Goal: Task Accomplishment & Management: Complete application form

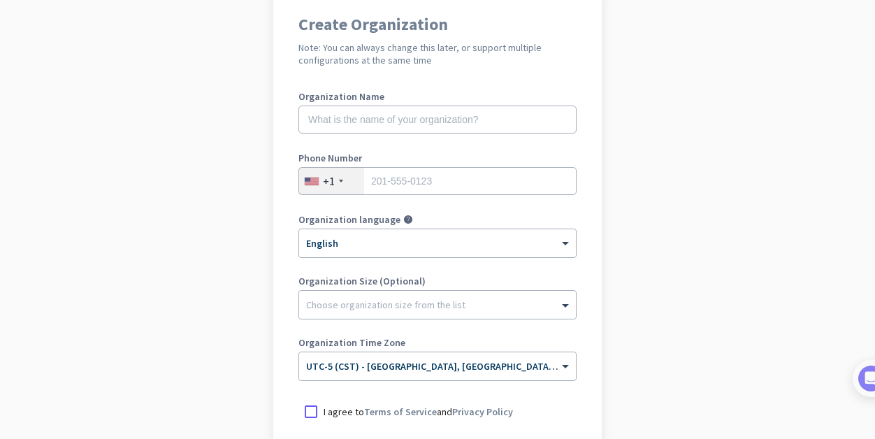
scroll to position [159, 0]
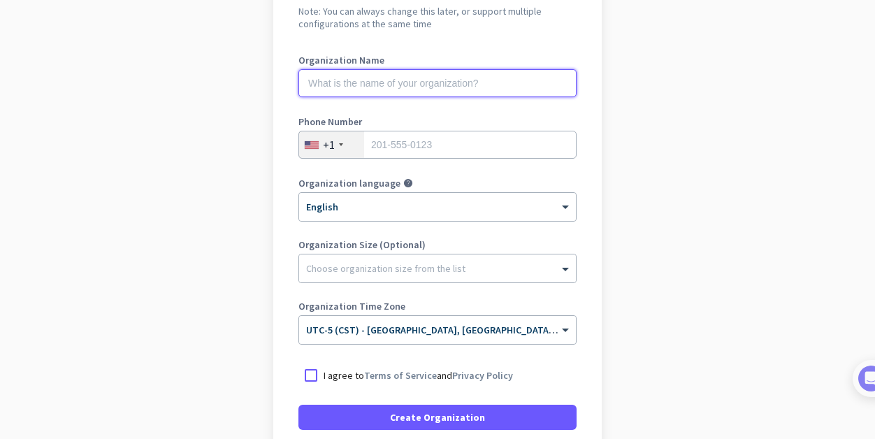
click at [507, 83] on input "text" at bounding box center [438, 83] width 278 height 28
type input "Mercor"
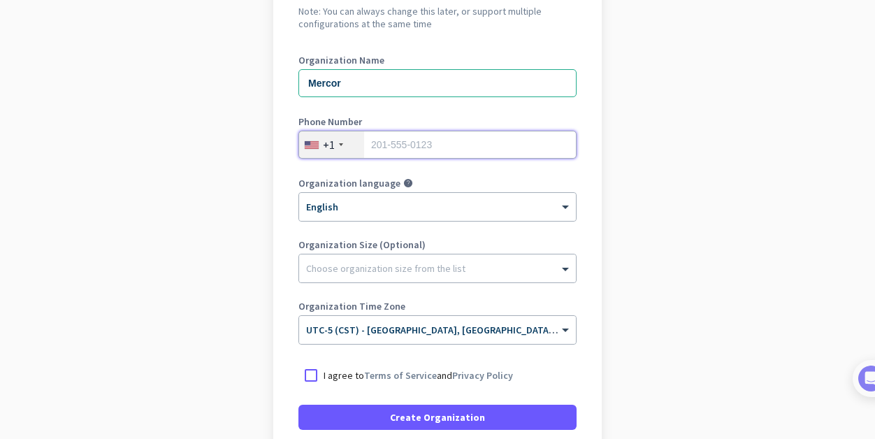
click at [457, 147] on input "tel" at bounding box center [438, 145] width 278 height 28
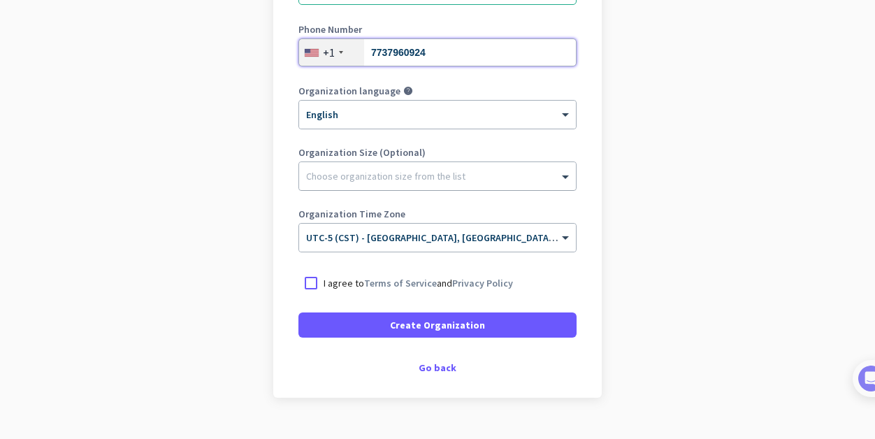
scroll to position [280, 0]
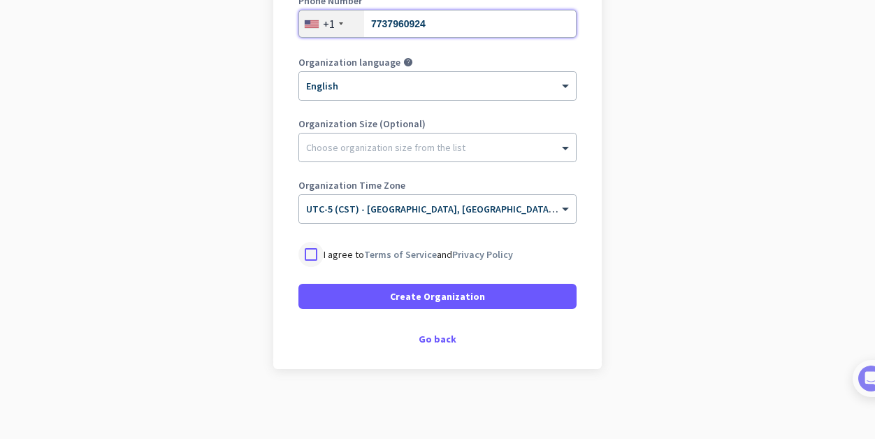
type input "7737960924"
click at [304, 256] on div at bounding box center [311, 254] width 25 height 25
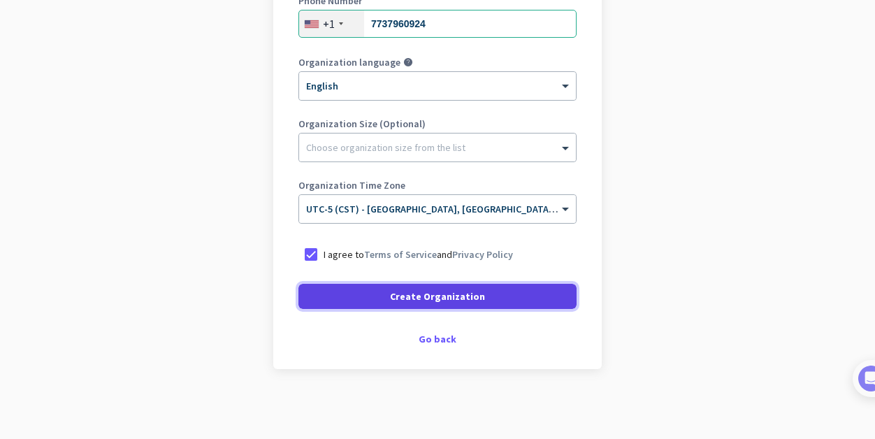
click at [417, 296] on span "Create Organization" at bounding box center [437, 296] width 95 height 14
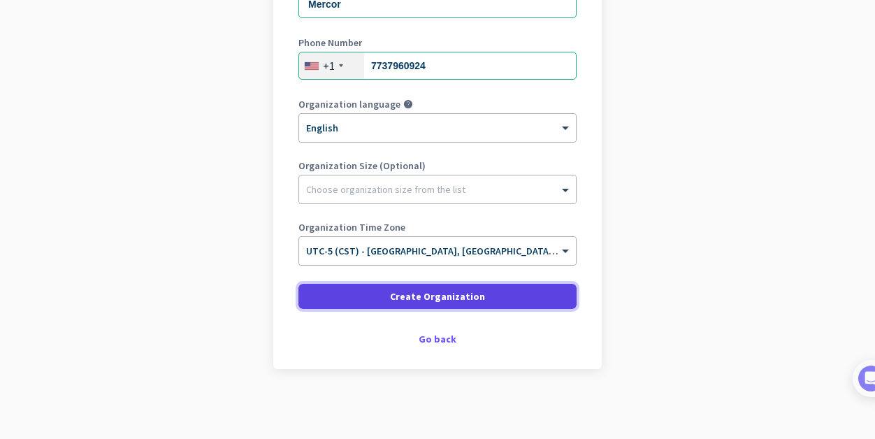
scroll to position [238, 0]
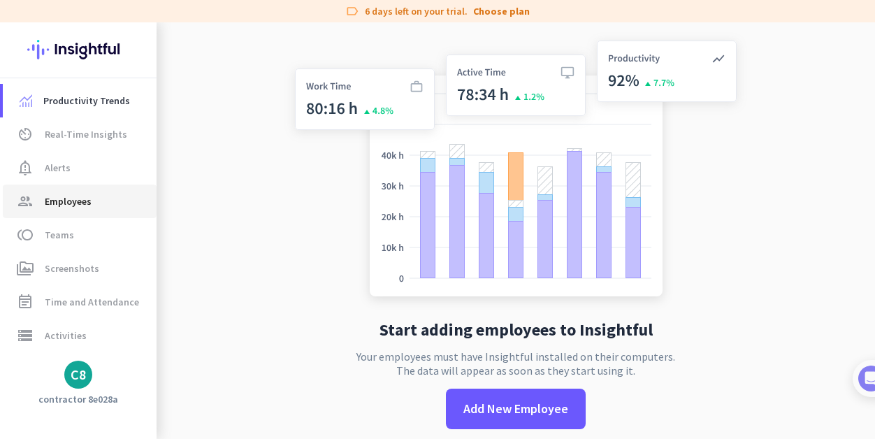
click at [77, 208] on span "Employees" at bounding box center [68, 201] width 47 height 17
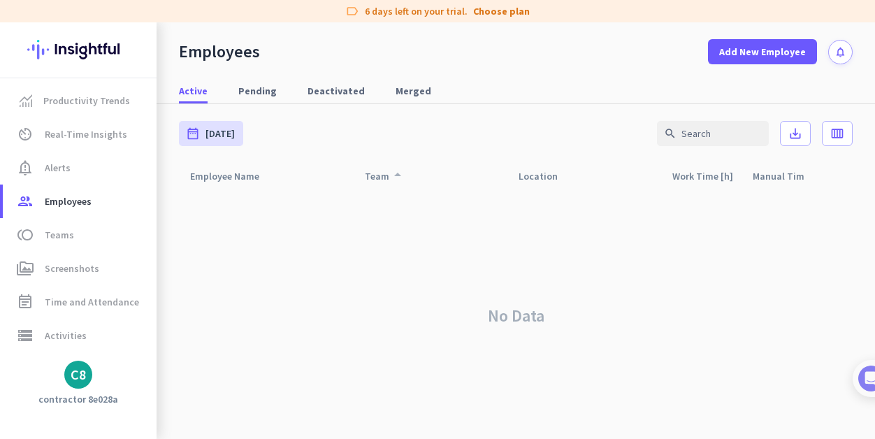
click at [374, 174] on div "Team arrow_drop_up" at bounding box center [385, 176] width 41 height 20
click at [237, 175] on div "Employee Name arrow_drop_up" at bounding box center [233, 176] width 86 height 20
click at [57, 332] on span "Activities" at bounding box center [66, 335] width 42 height 17
type input "[DATE]"
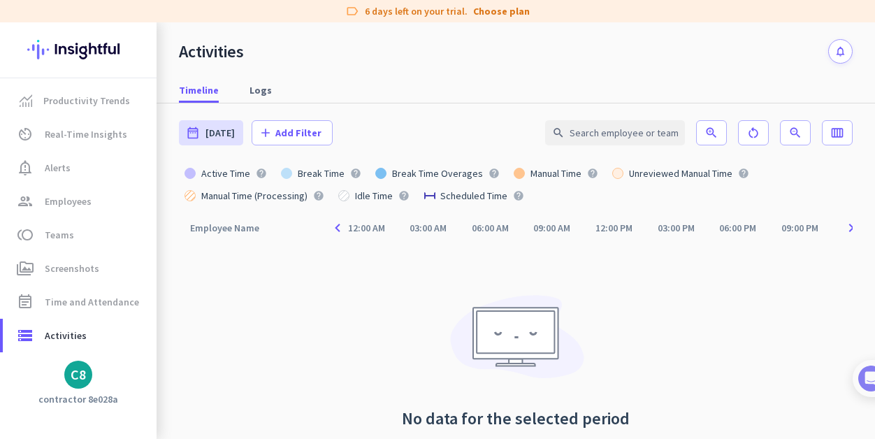
click at [386, 232] on div "12:00 AM 03:00 AM 06:00 AM 09:00 AM 12:00 PM 03:00 PM 06:00 PM 09:00 PM" at bounding box center [595, 228] width 496 height 27
click at [253, 90] on span "Logs" at bounding box center [261, 90] width 22 height 14
type input "[DATE] - [DATE]"
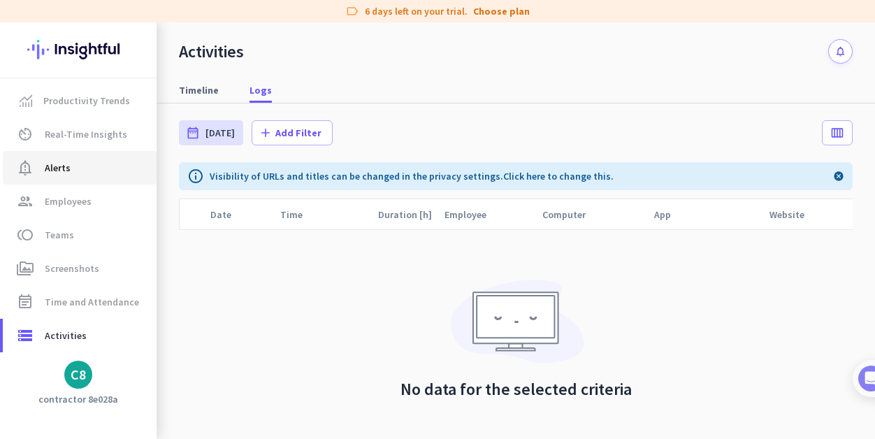
click at [53, 166] on span "Alerts" at bounding box center [58, 167] width 26 height 17
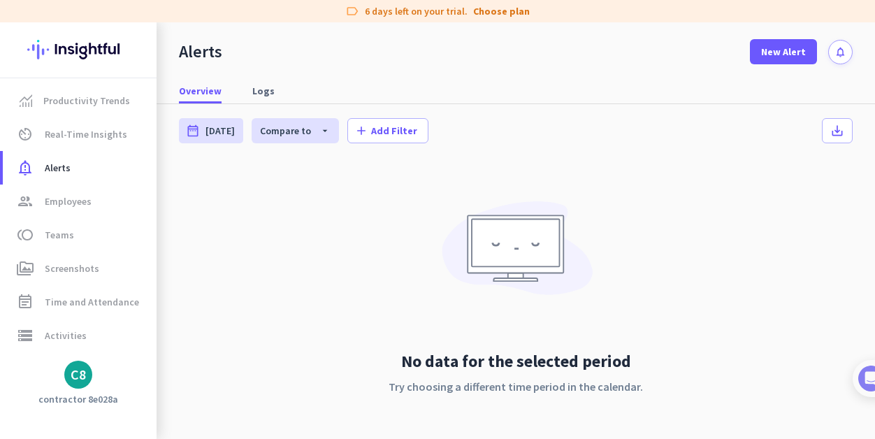
click at [78, 375] on div "C8" at bounding box center [78, 375] width 15 height 14
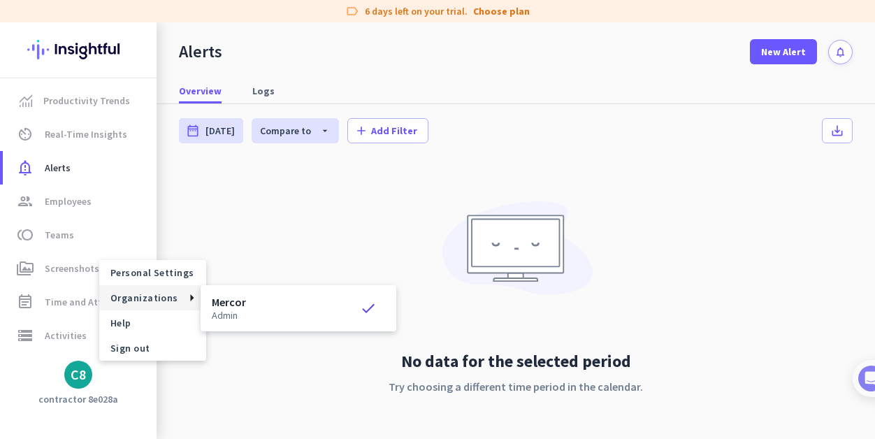
click at [237, 313] on p "admin" at bounding box center [229, 315] width 34 height 10
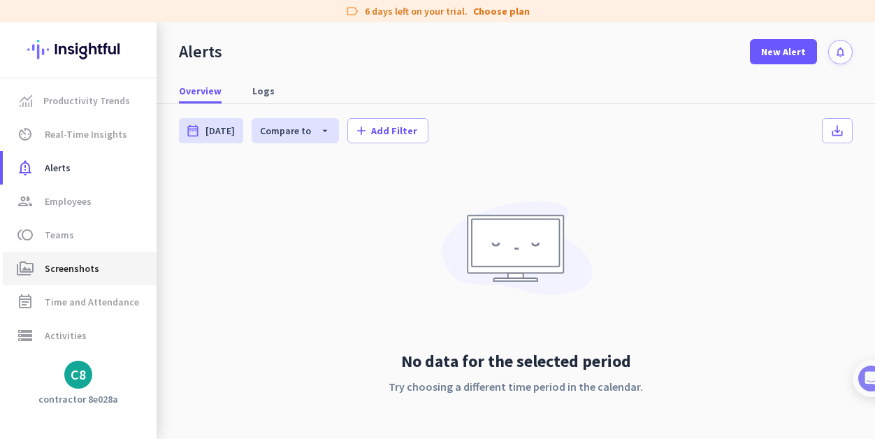
click at [63, 268] on span "Screenshots" at bounding box center [72, 268] width 55 height 17
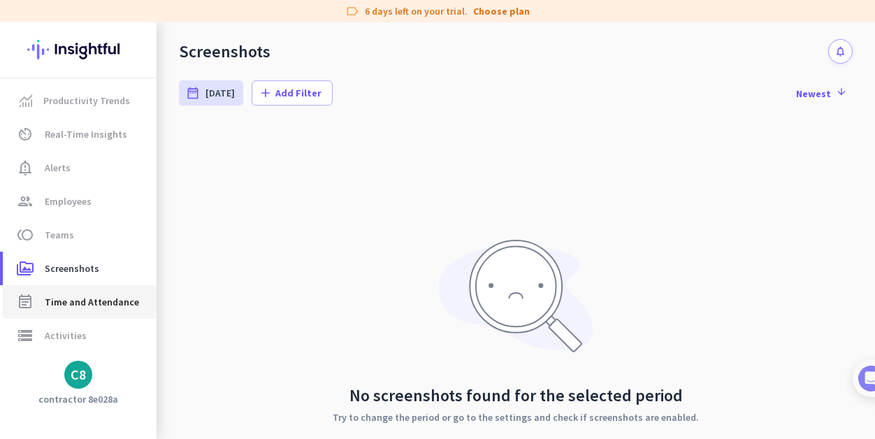
click at [67, 301] on span "Time and Attendance" at bounding box center [92, 302] width 94 height 17
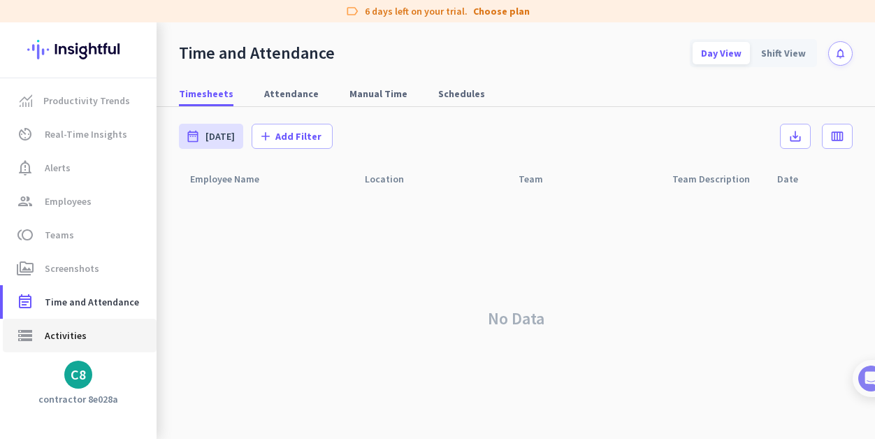
click at [54, 333] on span "Activities" at bounding box center [66, 335] width 42 height 17
type input "[DATE]"
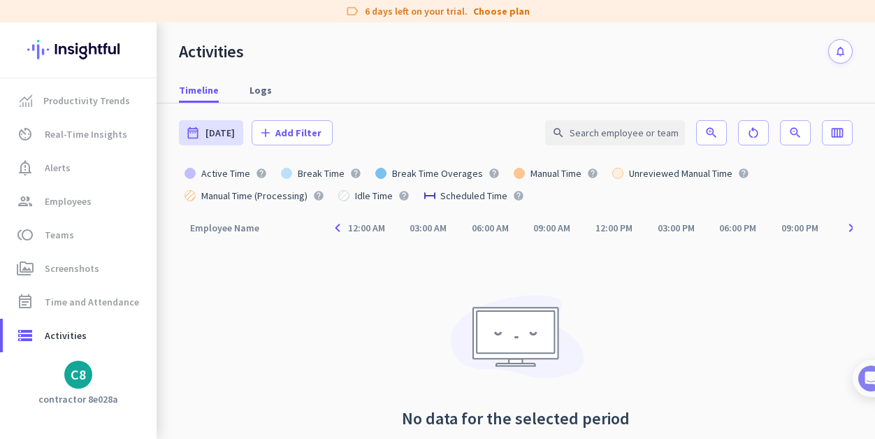
click at [78, 381] on div "C8" at bounding box center [78, 375] width 15 height 14
click at [136, 329] on link "Help" at bounding box center [152, 322] width 107 height 25
